Goal: Information Seeking & Learning: Learn about a topic

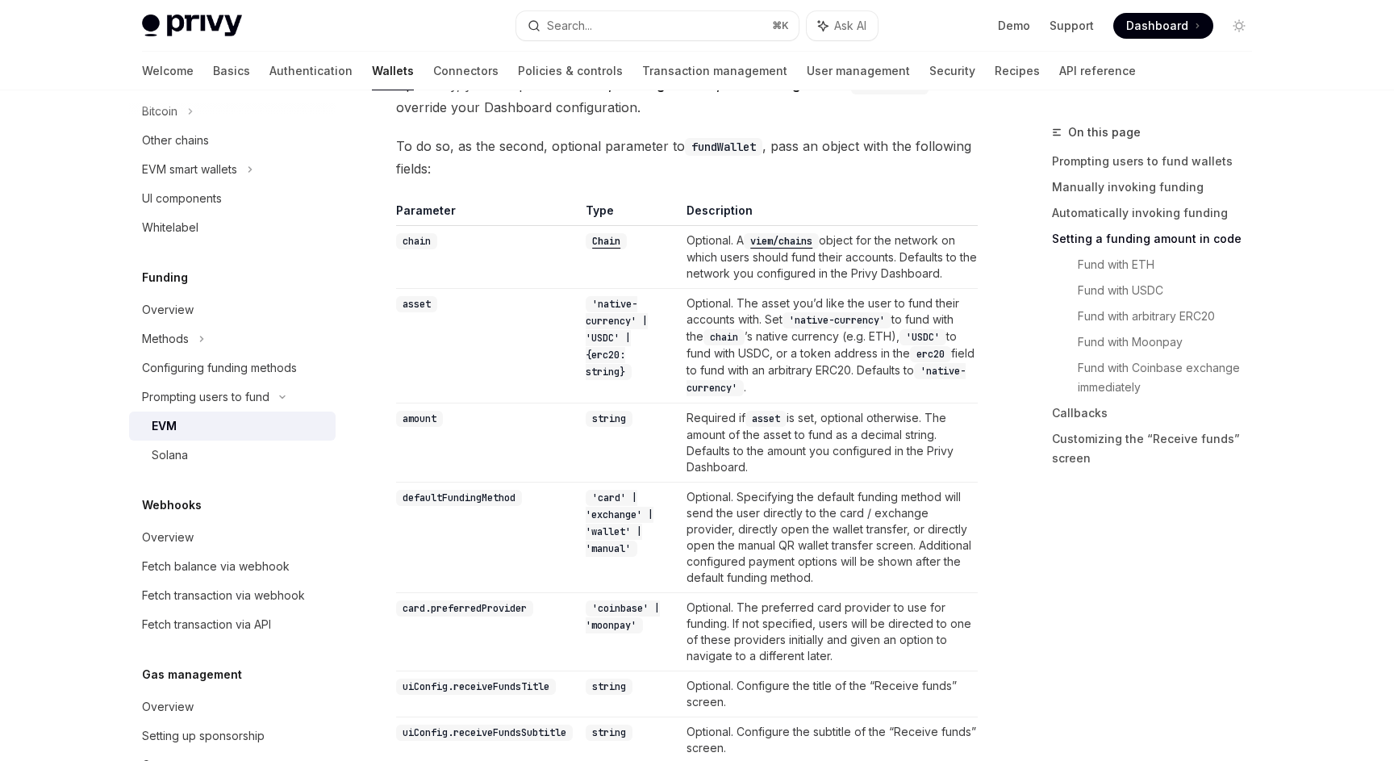
scroll to position [1437, 0]
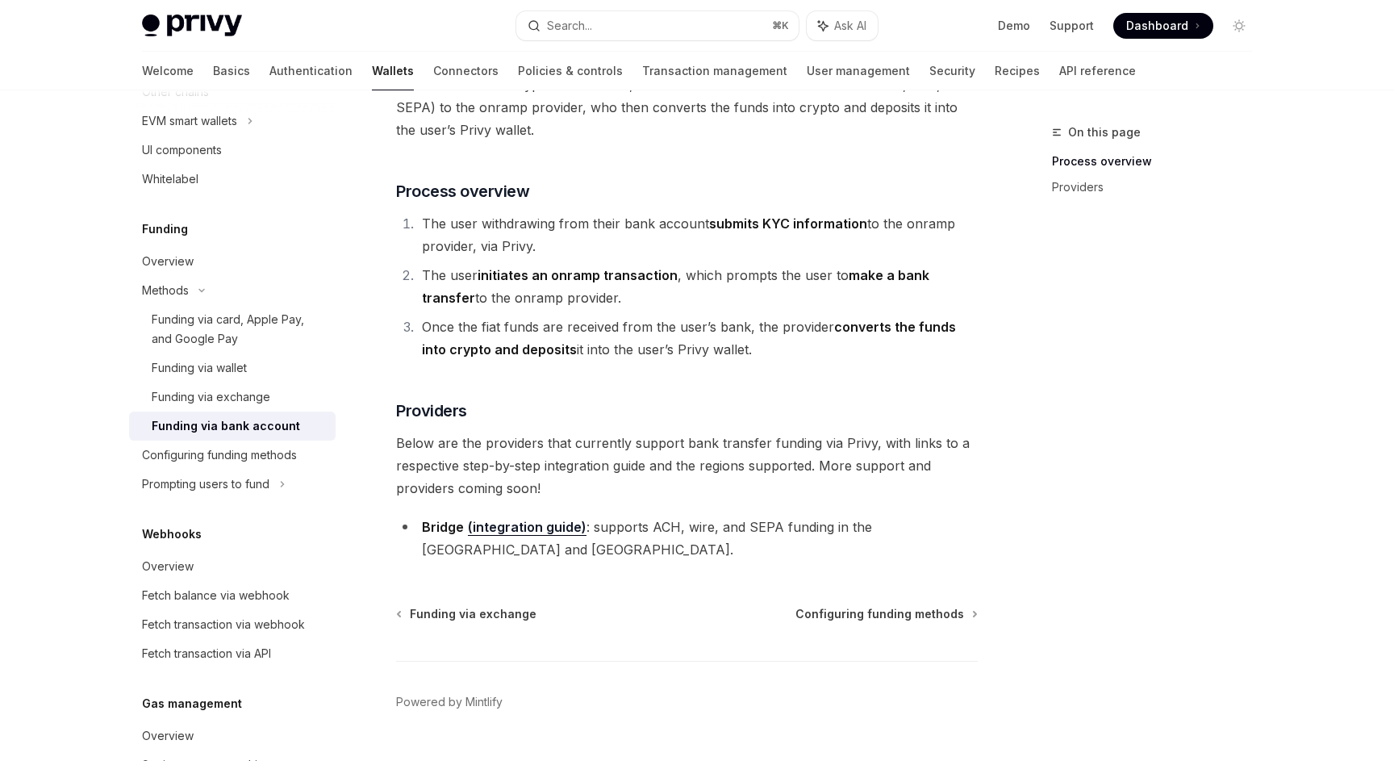
scroll to position [216, 0]
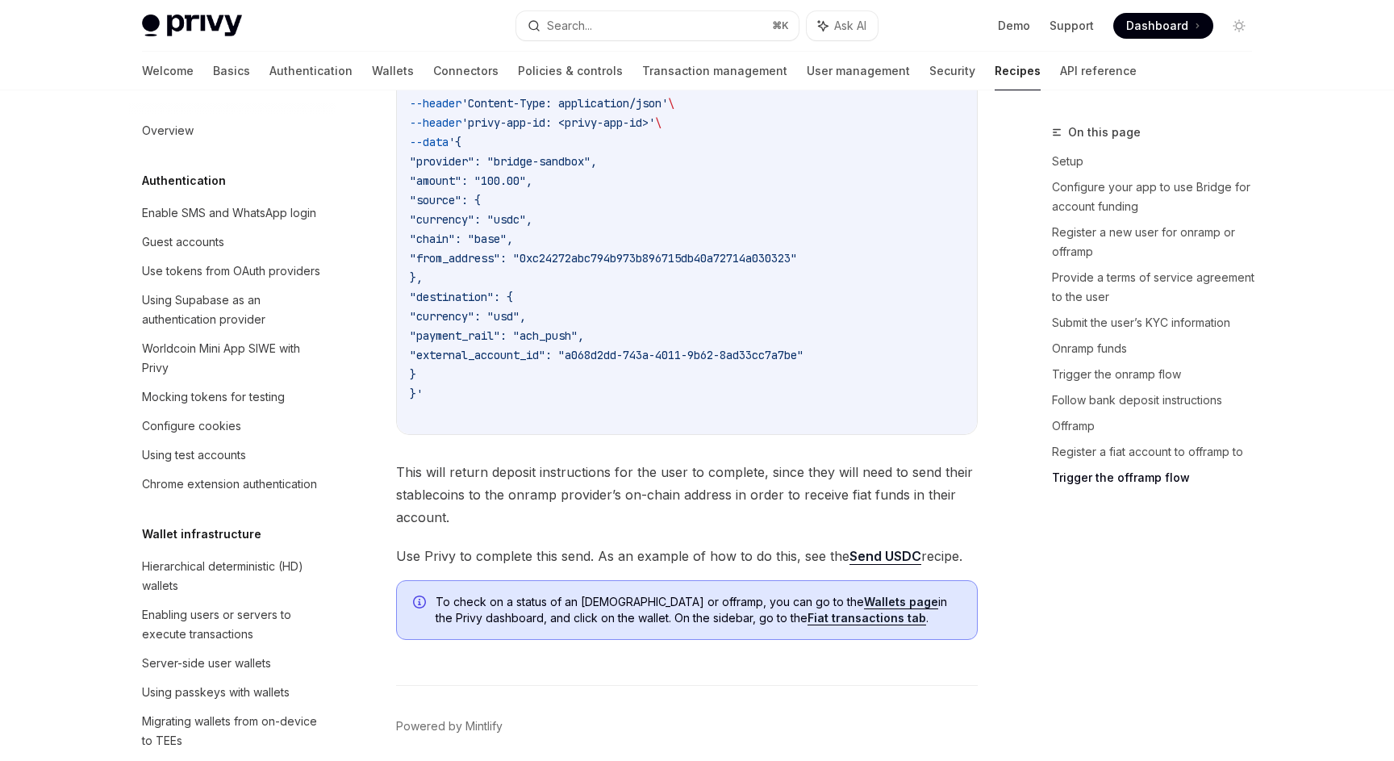
scroll to position [5427, 0]
